Goal: Find specific page/section: Find specific page/section

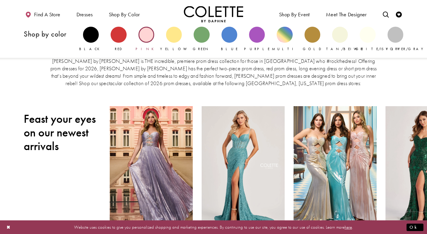
click at [150, 33] on div "Primary block" at bounding box center [146, 35] width 16 height 16
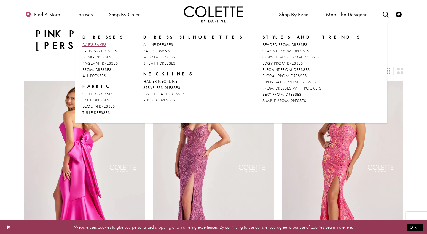
click at [99, 44] on span "DAF'S FAVES" at bounding box center [94, 44] width 24 height 5
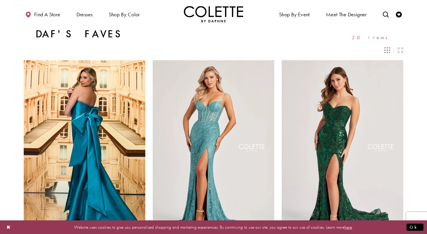
drag, startPoint x: 286, startPoint y: 16, endPoint x: 275, endPoint y: 19, distance: 11.4
click at [275, 19] on ul "Shop By Event Dresses Occasion EVENING DRESSES PROM DRESSES PAGEANT DRESSES" at bounding box center [311, 14] width 196 height 16
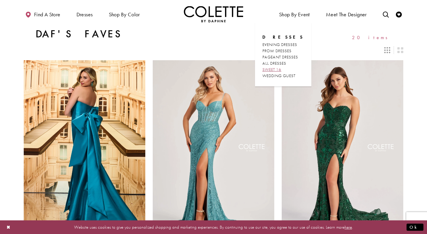
drag, startPoint x: 284, startPoint y: 14, endPoint x: 279, endPoint y: 69, distance: 55.4
click at [279, 22] on li "Shop By Event Dresses Occasion EVENING DRESSES PROM DRESSES PAGEANT DRESSES" at bounding box center [295, 14] width 34 height 16
click at [279, 69] on span "SWEET 16" at bounding box center [271, 69] width 19 height 5
